Goal: Task Accomplishment & Management: Manage account settings

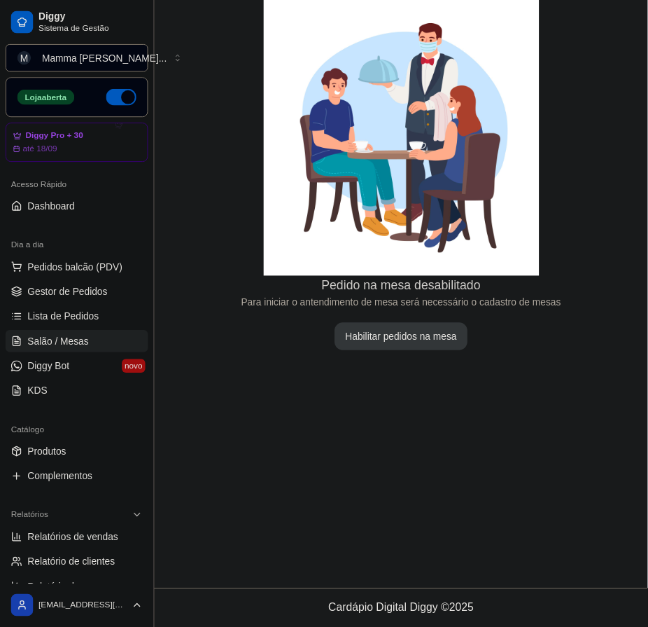
scroll to position [90, 0]
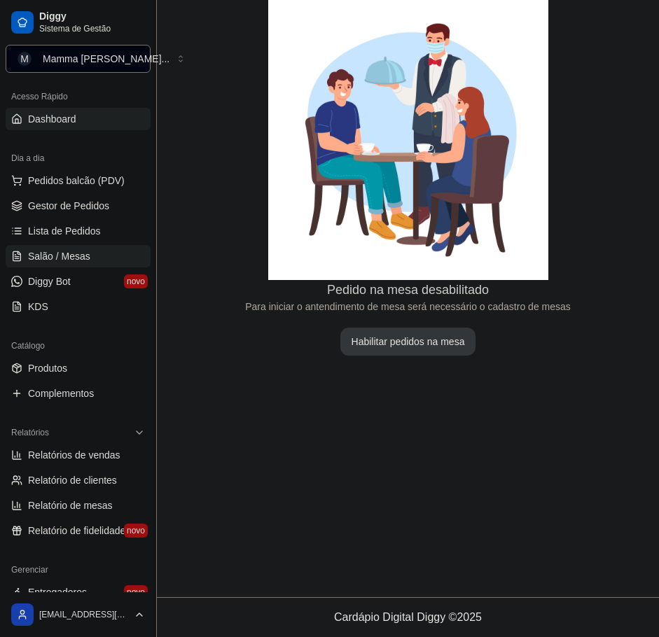
click at [64, 113] on span "Dashboard" at bounding box center [52, 119] width 48 height 14
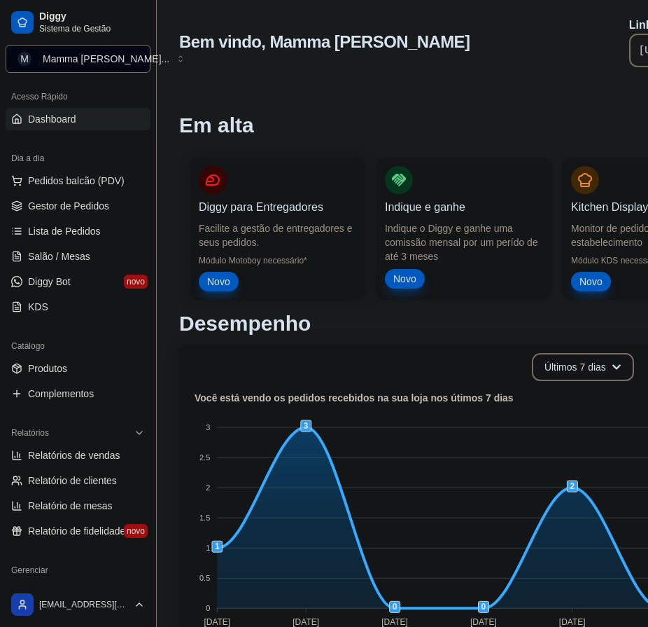
drag, startPoint x: 417, startPoint y: 104, endPoint x: 342, endPoint y: 109, distance: 75.1
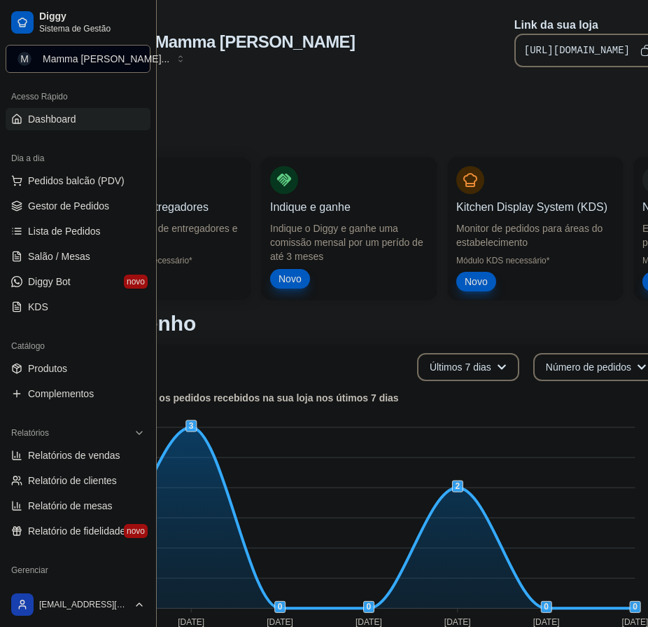
scroll to position [0, 157]
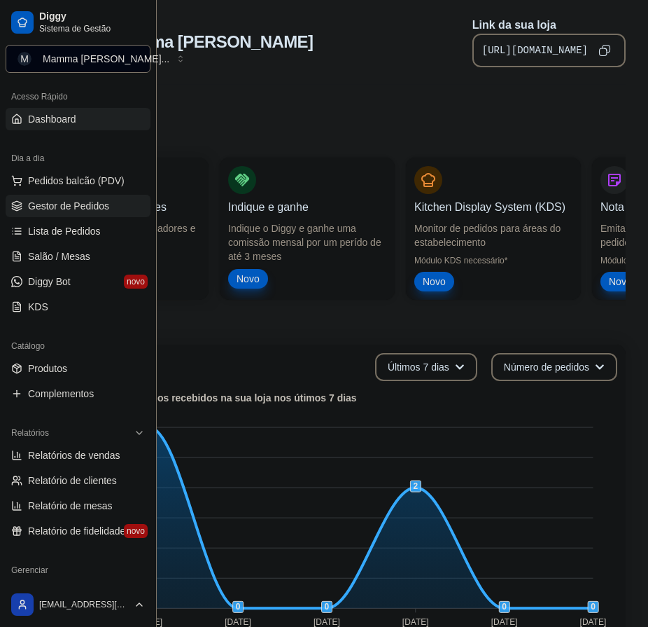
click at [90, 211] on span "Gestor de Pedidos" at bounding box center [68, 206] width 81 height 14
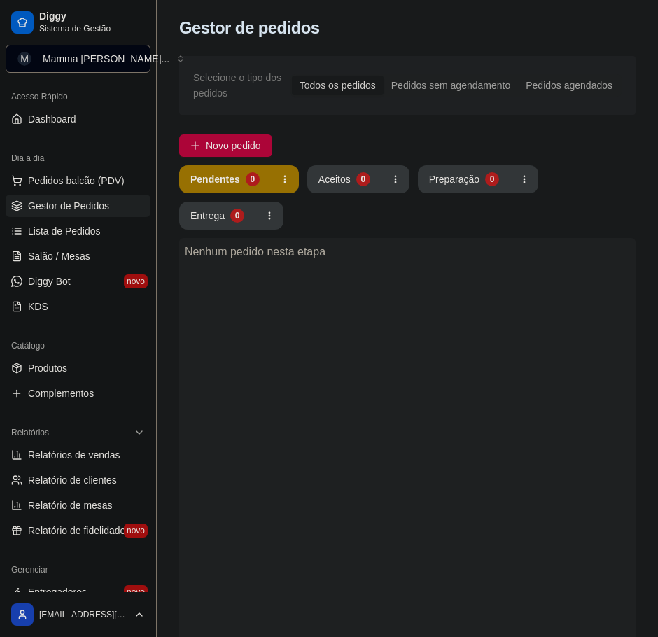
click at [6, 195] on link "Gestor de Pedidos" at bounding box center [78, 206] width 145 height 22
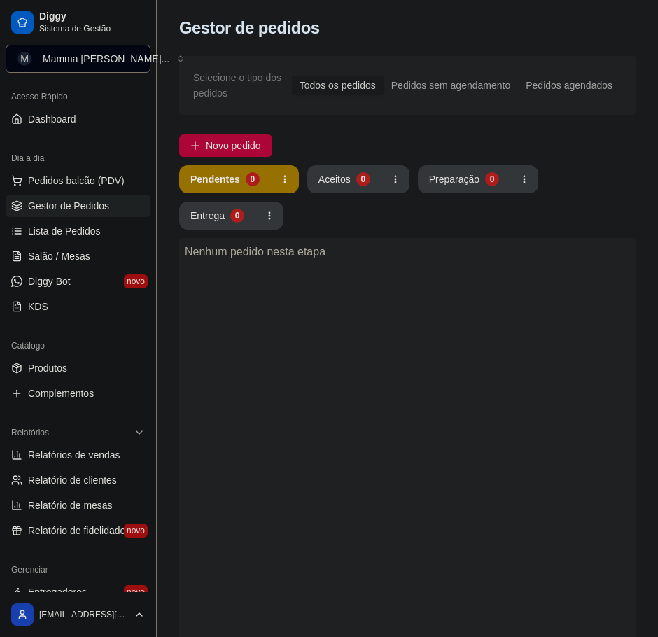
click at [6, 195] on link "Gestor de Pedidos" at bounding box center [78, 206] width 145 height 22
